Goal: Information Seeking & Learning: Learn about a topic

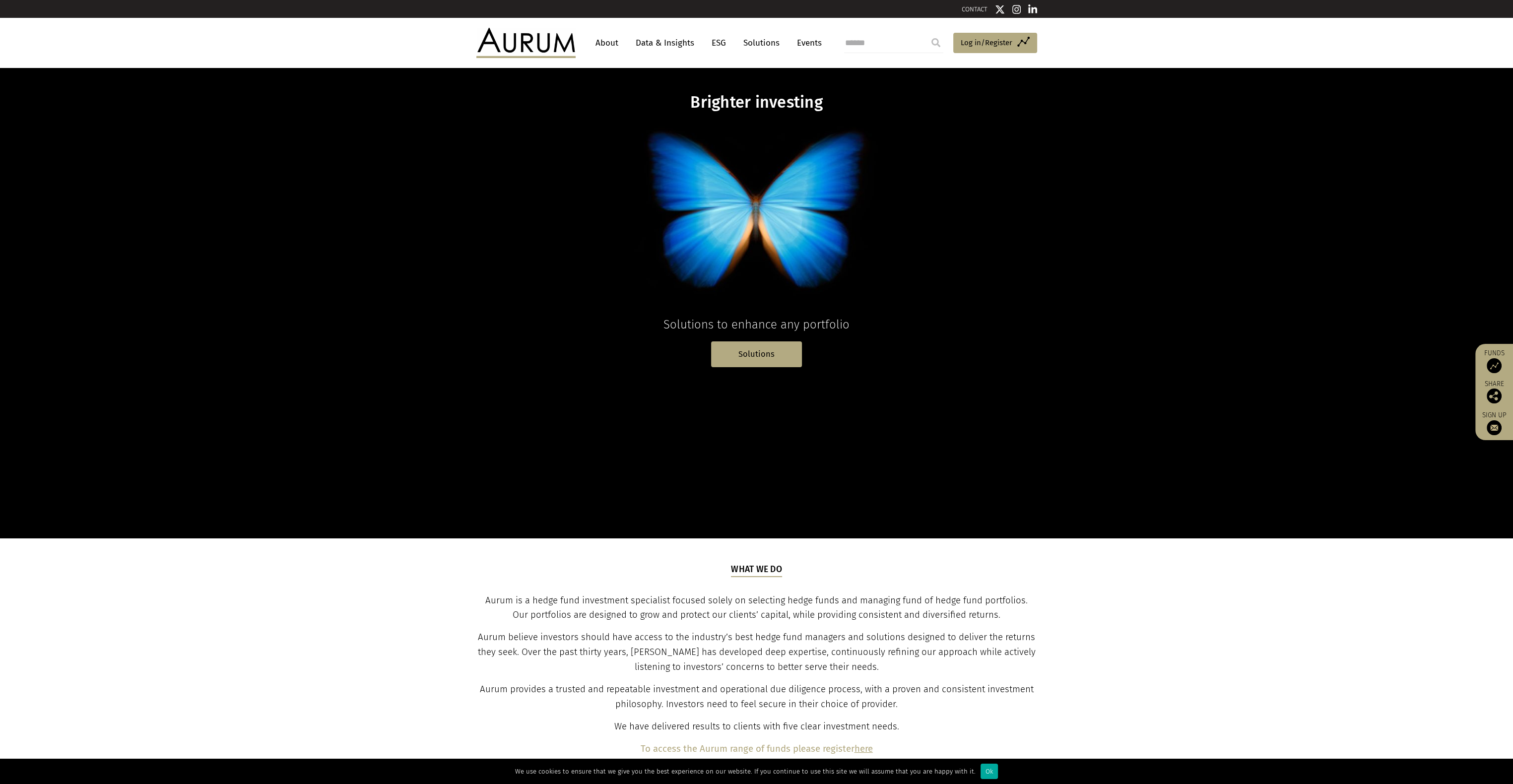
click at [665, 50] on link "Data & Insights" at bounding box center [665, 42] width 69 height 18
click at [662, 45] on link "Data & Insights" at bounding box center [665, 42] width 69 height 18
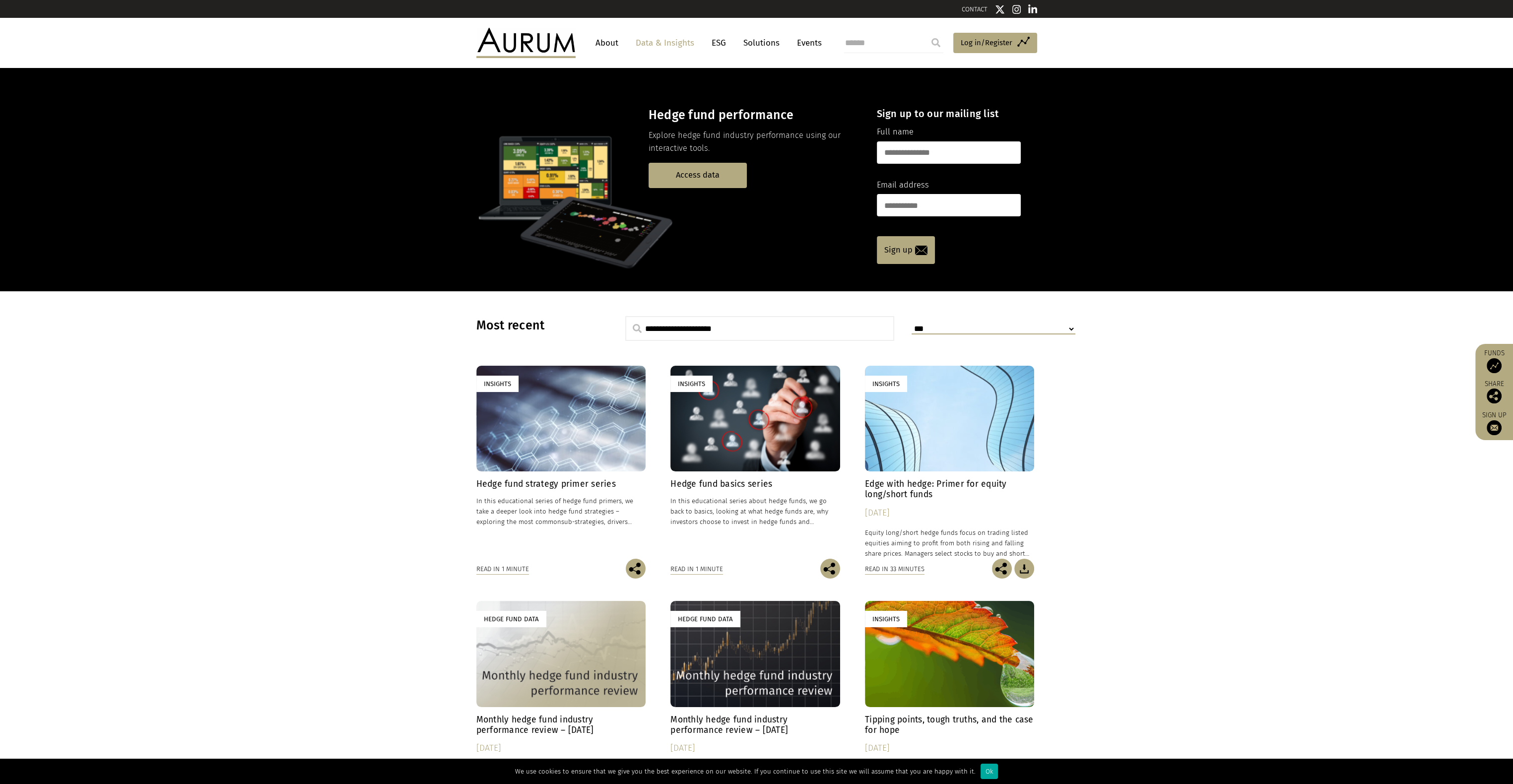
scroll to position [99, 0]
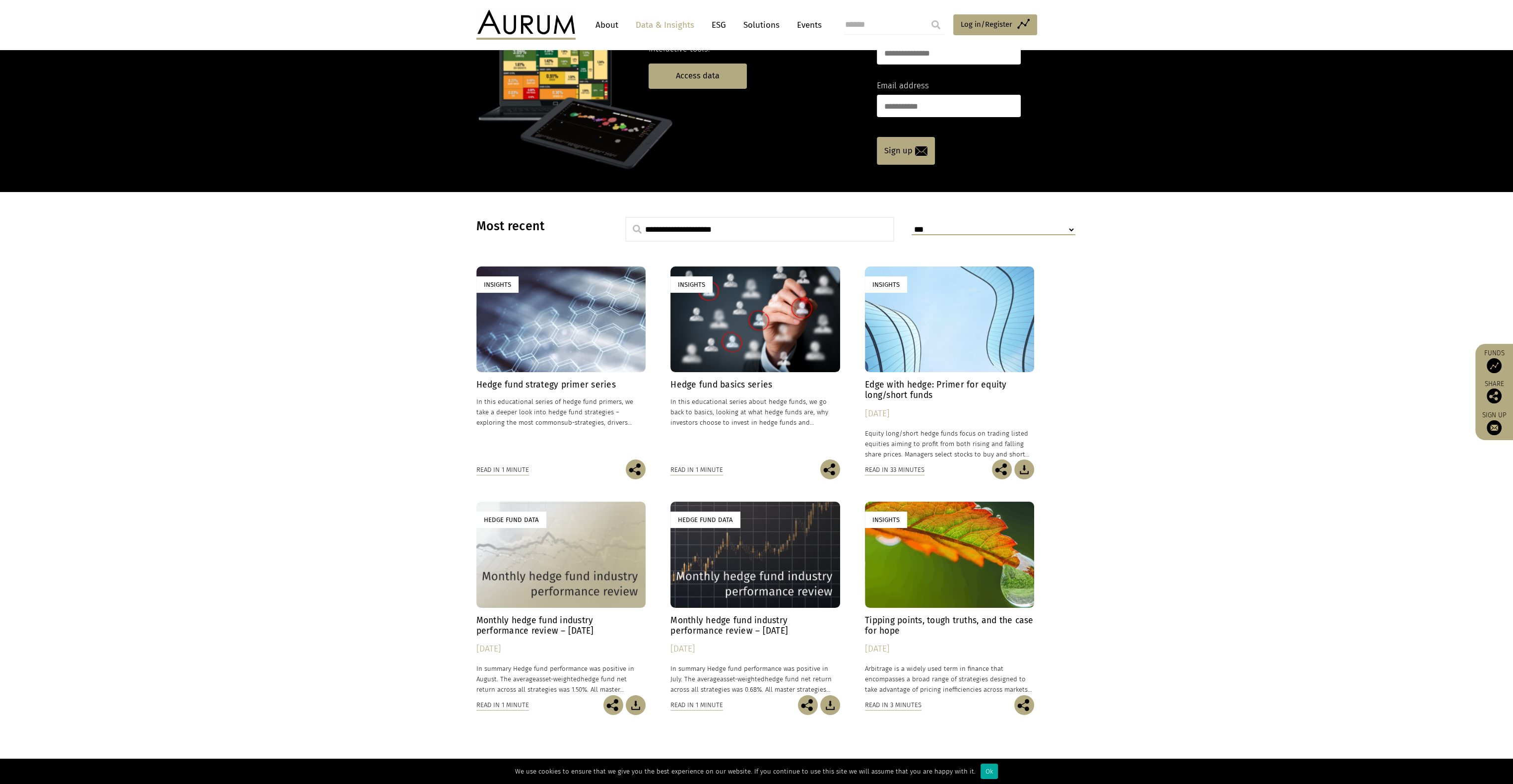
click at [549, 353] on div "Insights" at bounding box center [561, 319] width 170 height 106
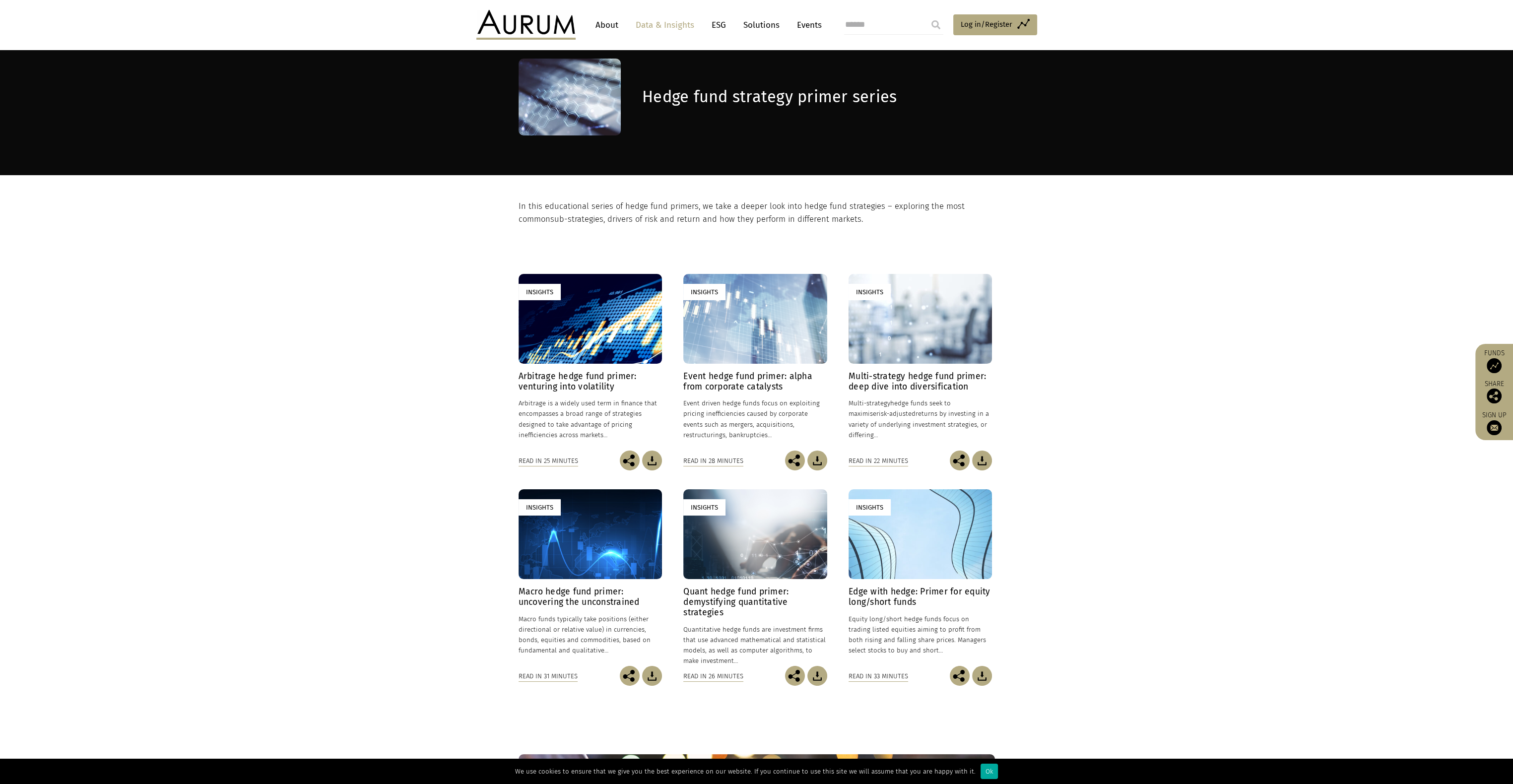
scroll to position [198, 0]
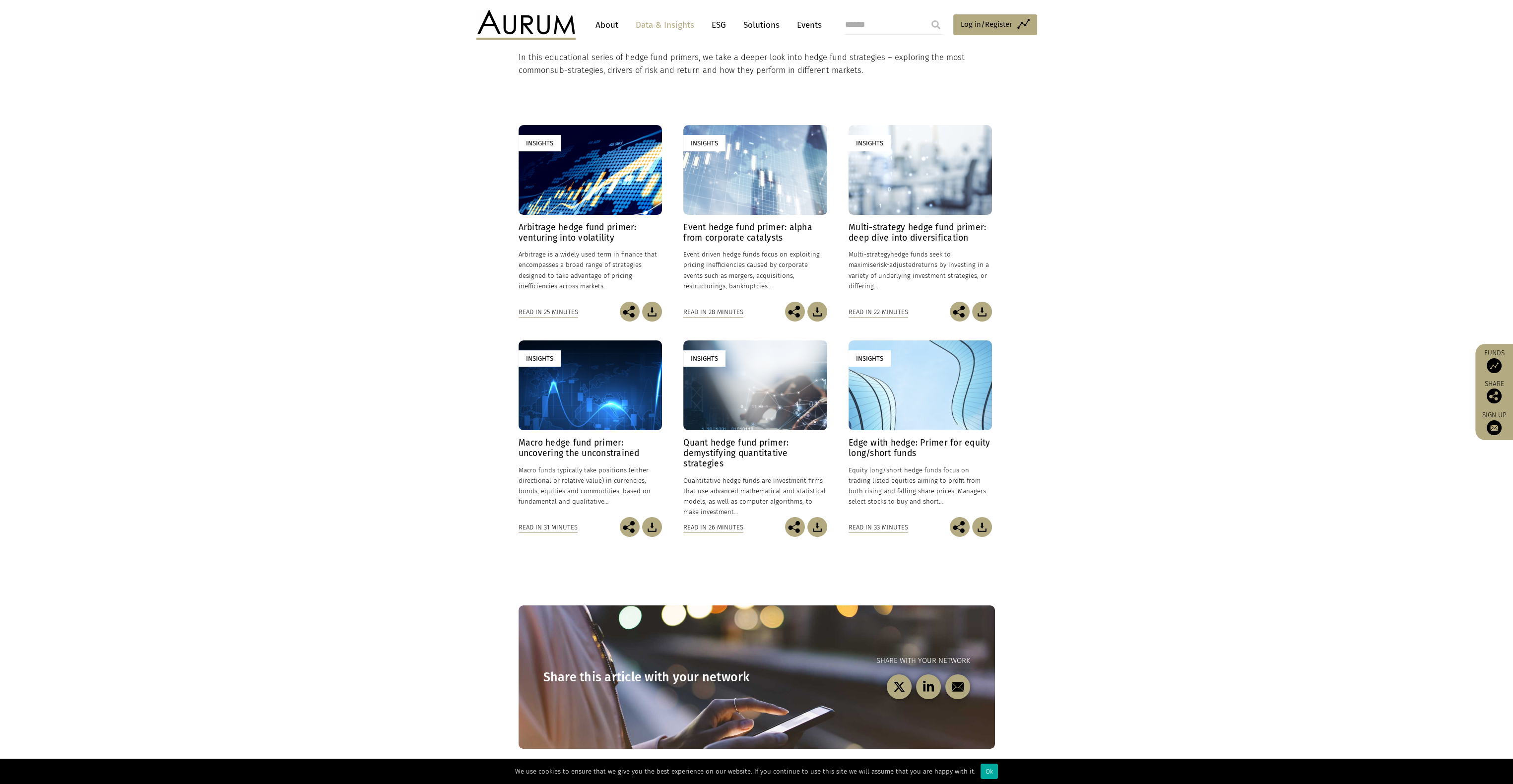
click at [951, 385] on div "Insights" at bounding box center [920, 385] width 143 height 90
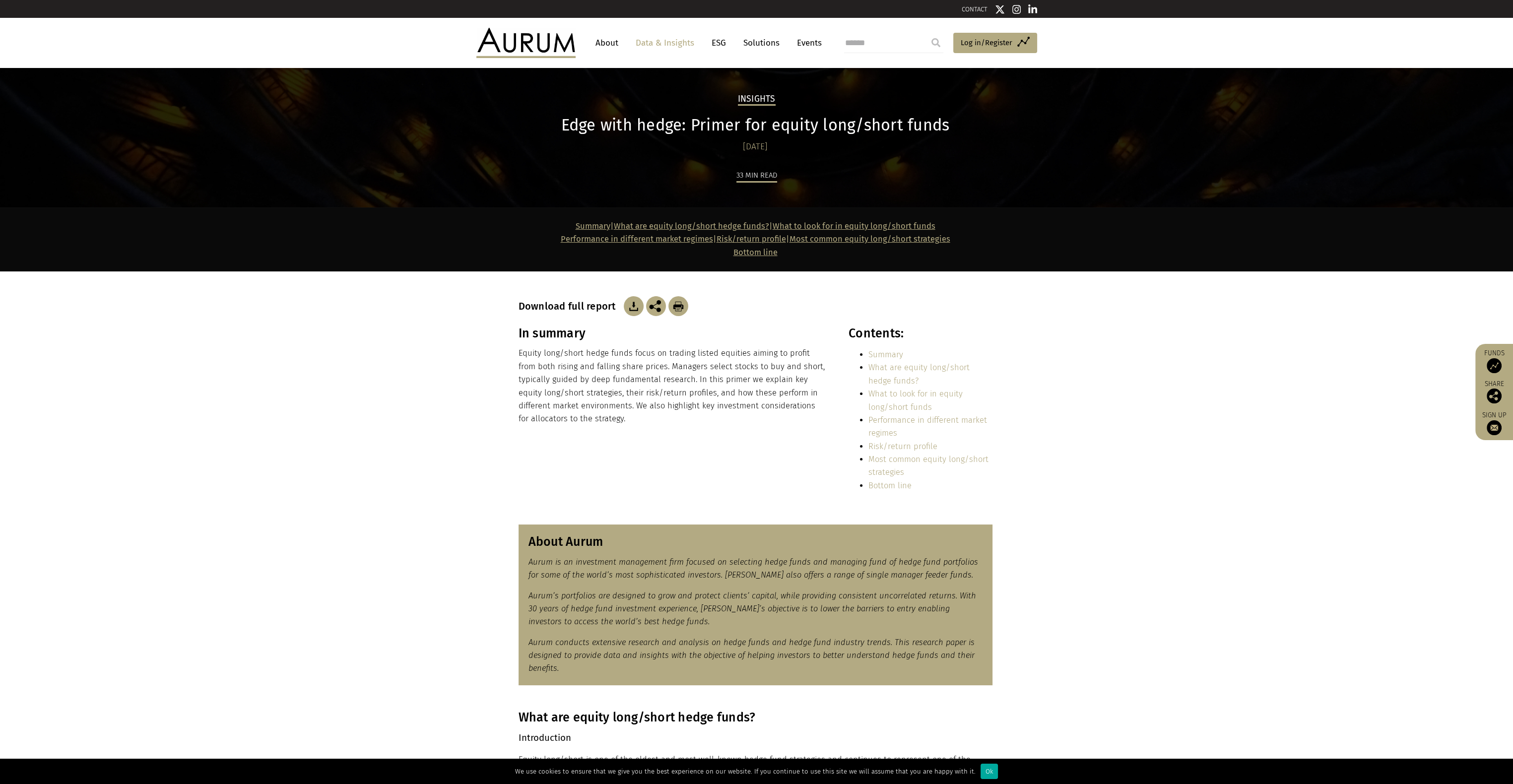
click at [631, 304] on img at bounding box center [634, 306] width 20 height 20
click at [1214, 422] on section "In summary Equity long/short hedge funds focus on trading listed equities aimin…" at bounding box center [757, 419] width 1513 height 186
